Goal: Find specific page/section: Find specific page/section

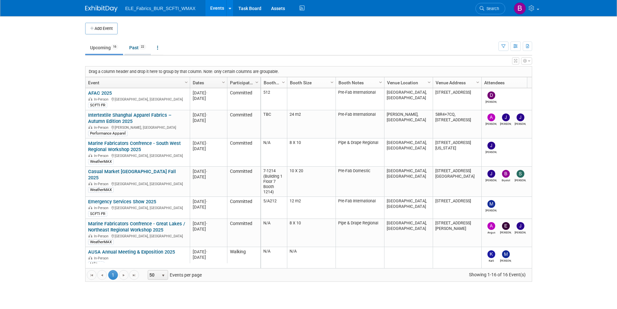
click at [133, 47] on link "Past 22" at bounding box center [137, 47] width 27 height 12
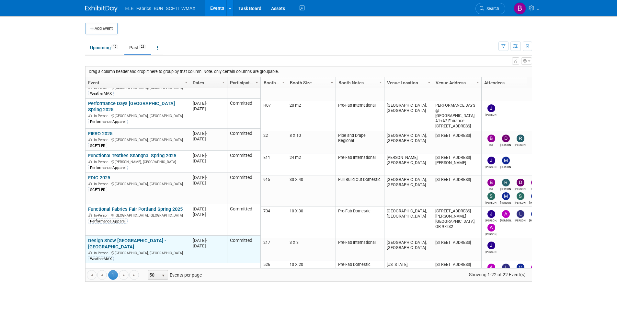
scroll to position [328, 0]
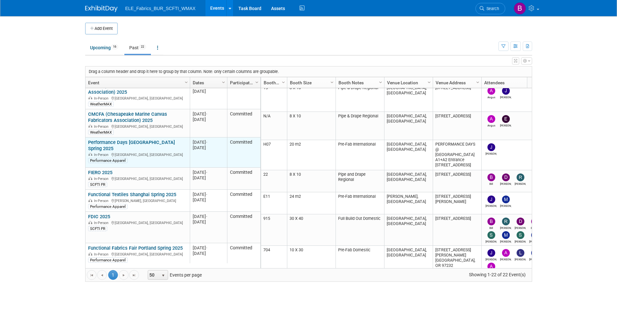
click at [131, 139] on link "Performance Days Munich Spring 2025" at bounding box center [131, 145] width 87 height 12
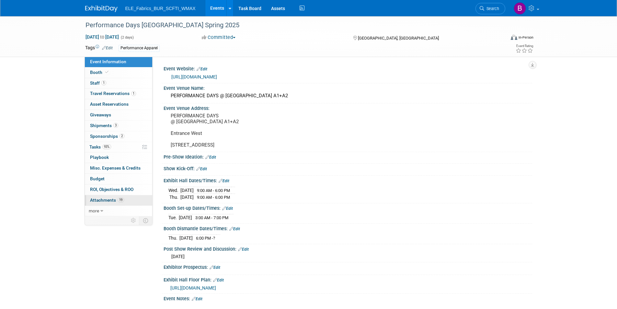
click at [115, 200] on span "Attachments 19" at bounding box center [107, 199] width 34 height 5
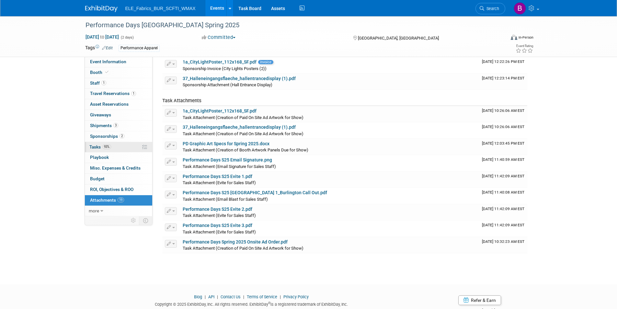
scroll to position [93, 0]
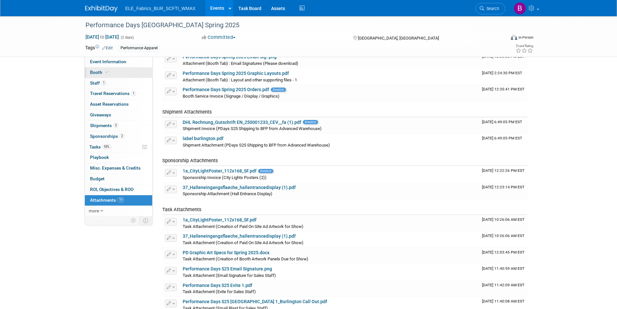
click at [117, 72] on link "Booth" at bounding box center [118, 72] width 67 height 10
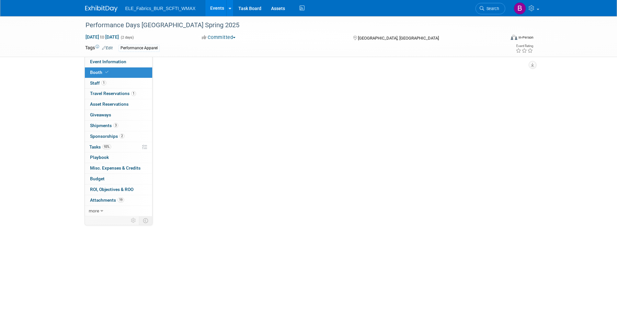
scroll to position [0, 0]
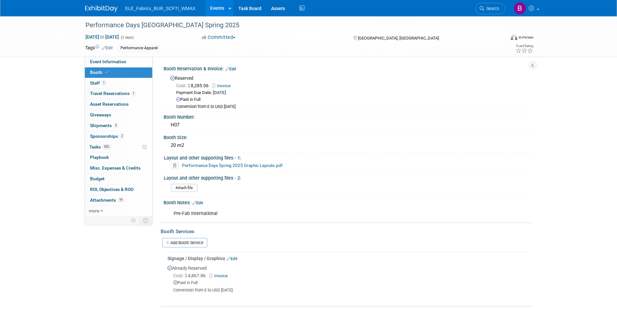
click at [224, 83] on link "Invoice" at bounding box center [223, 85] width 22 height 5
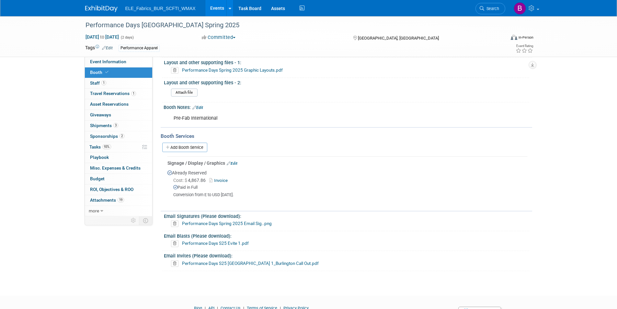
scroll to position [97, 0]
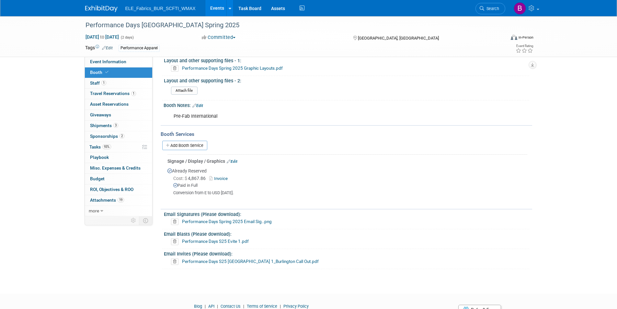
click at [223, 177] on link "Invoice" at bounding box center [219, 178] width 21 height 5
